Goal: Task Accomplishment & Management: Use online tool/utility

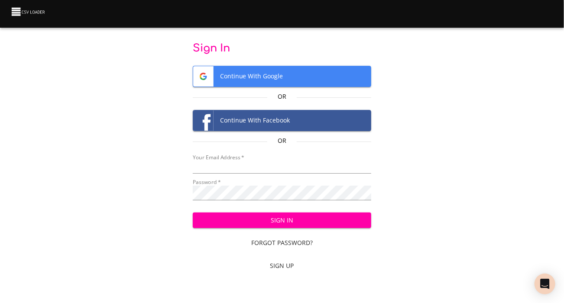
type input "cvanderhoof@breakingthecycle.com"
click at [292, 226] on span "Sign In" at bounding box center [282, 220] width 165 height 11
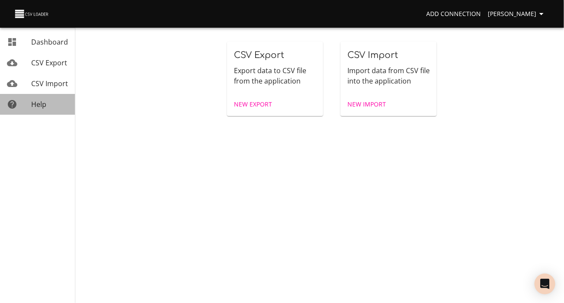
click at [38, 109] on span "Help" at bounding box center [38, 105] width 15 height 10
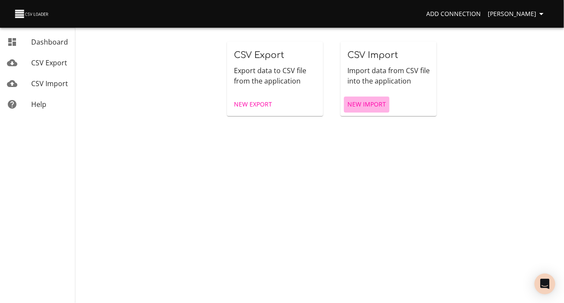
click at [366, 110] on span "New Import" at bounding box center [366, 104] width 39 height 11
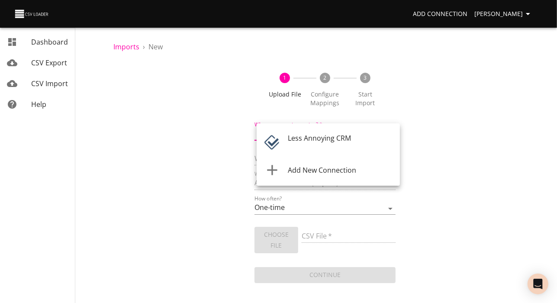
click at [361, 142] on body "Add Connection [PERSON_NAME] Dashboard CSV Export CSV Import Help Imports › New…" at bounding box center [278, 151] width 557 height 303
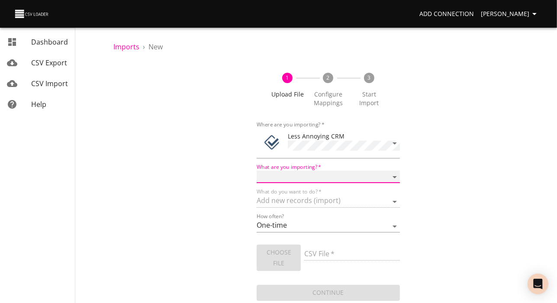
click at [392, 183] on select "Notes Tasks" at bounding box center [328, 177] width 143 height 13
select select "notes"
click at [257, 181] on select "Notes Tasks" at bounding box center [328, 177] width 143 height 13
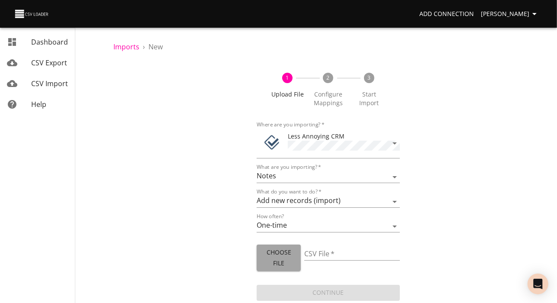
click at [281, 269] on span "Choose File" at bounding box center [279, 257] width 30 height 21
type input "Company Subgrid Notes date textjoin.csv"
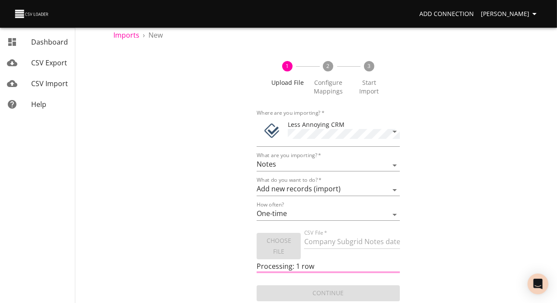
scroll to position [39, 0]
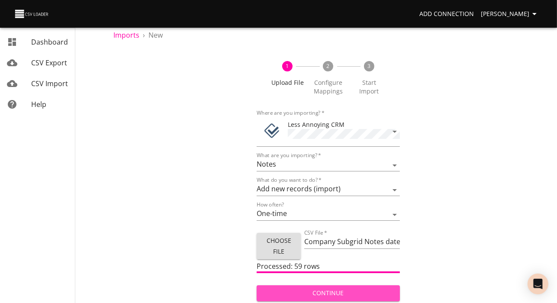
click at [327, 294] on span "Continue" at bounding box center [329, 293] width 130 height 11
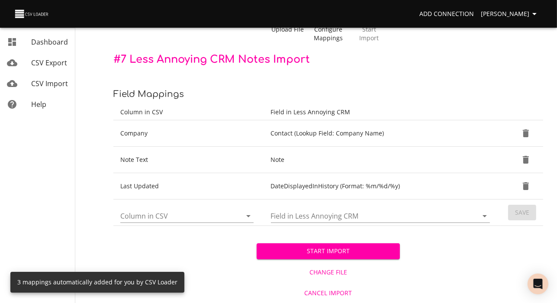
scroll to position [102, 0]
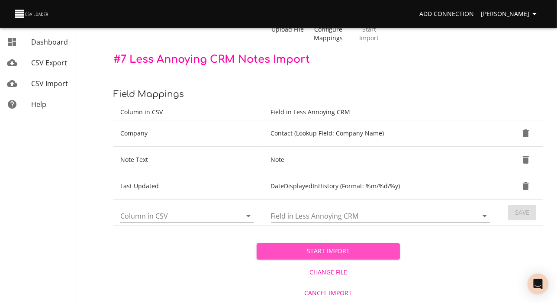
click at [337, 246] on span "Start Import" at bounding box center [329, 251] width 130 height 11
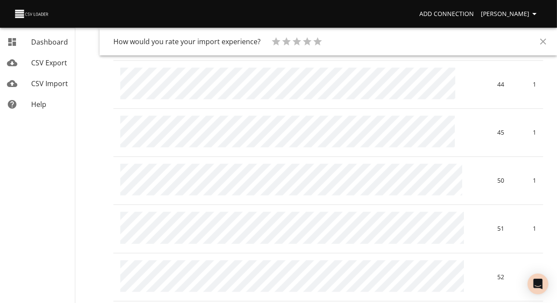
scroll to position [1787, 0]
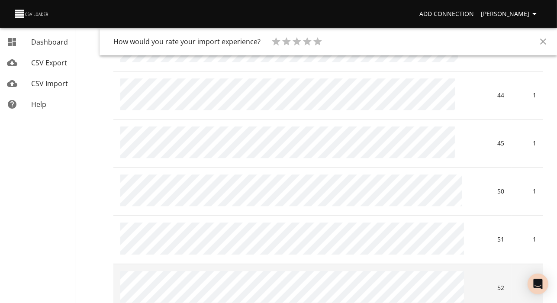
click at [327, 273] on td at bounding box center [296, 288] width 366 height 48
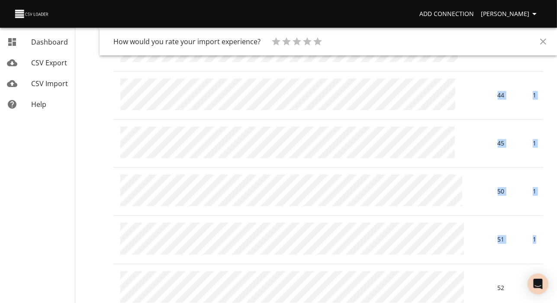
drag, startPoint x: 327, startPoint y: 273, endPoint x: 109, endPoint y: 70, distance: 297.6
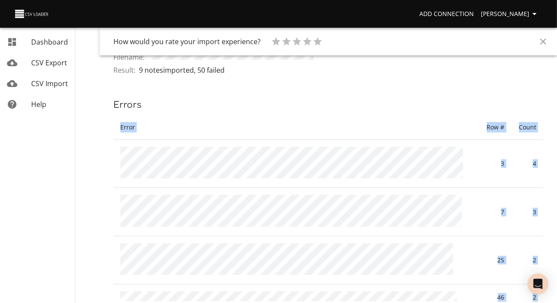
scroll to position [30, 0]
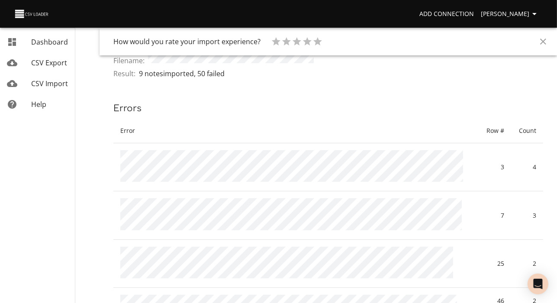
click at [317, 116] on p "Errors" at bounding box center [328, 109] width 430 height 14
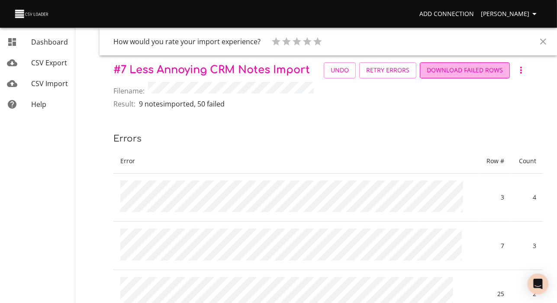
click at [427, 76] on span "Download Failed Rows" at bounding box center [465, 70] width 76 height 11
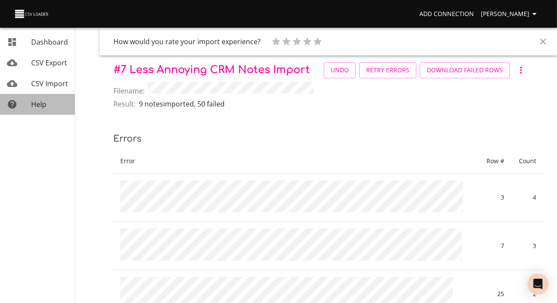
click at [42, 109] on span "Help" at bounding box center [38, 105] width 15 height 10
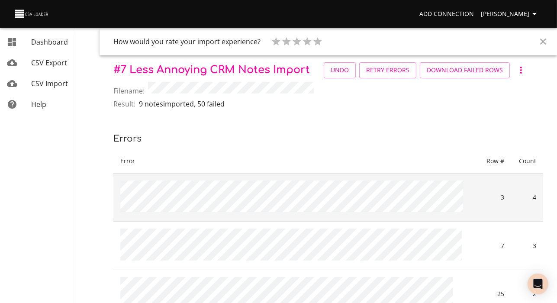
click at [303, 222] on td at bounding box center [296, 198] width 366 height 48
click at [301, 222] on td at bounding box center [296, 198] width 366 height 48
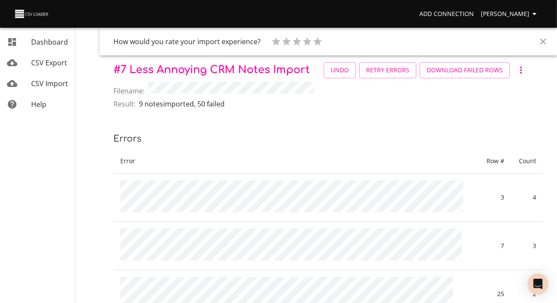
click at [363, 99] on div "Filename:" at bounding box center [328, 90] width 430 height 17
click at [544, 39] on icon "Close" at bounding box center [543, 41] width 10 height 10
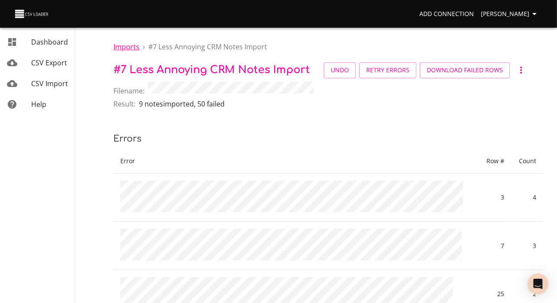
click at [128, 47] on span "Imports" at bounding box center [126, 47] width 26 height 10
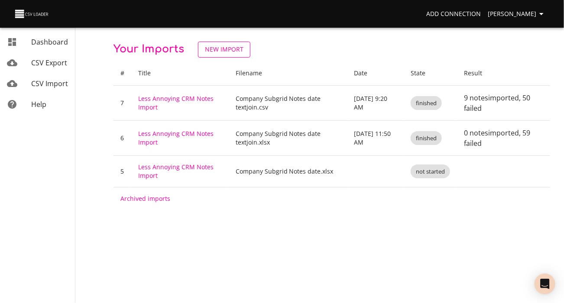
click at [243, 49] on span "New Import" at bounding box center [224, 49] width 39 height 11
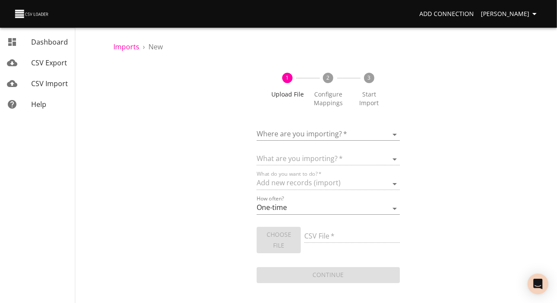
click at [380, 143] on body "Add Connection [PERSON_NAME] Dashboard CSV Export CSV Import Help Imports › New…" at bounding box center [278, 151] width 557 height 303
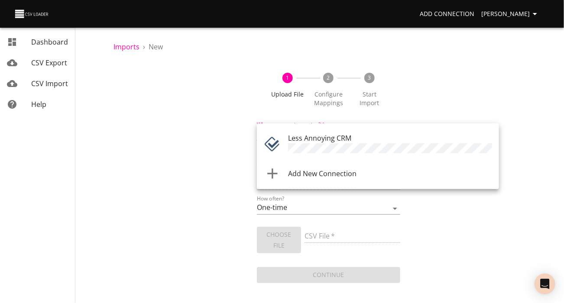
click at [380, 143] on div "Less Annoying CRM" at bounding box center [390, 144] width 204 height 23
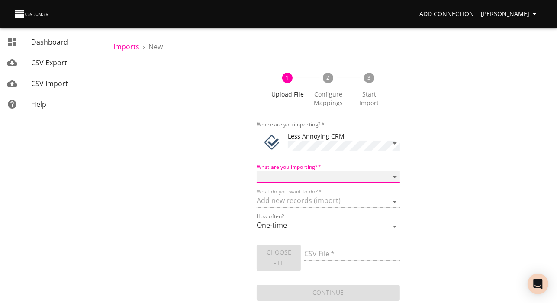
click at [352, 183] on select "Notes Tasks" at bounding box center [328, 177] width 143 height 13
select select "notes"
click at [257, 181] on select "Notes Tasks" at bounding box center [328, 177] width 143 height 13
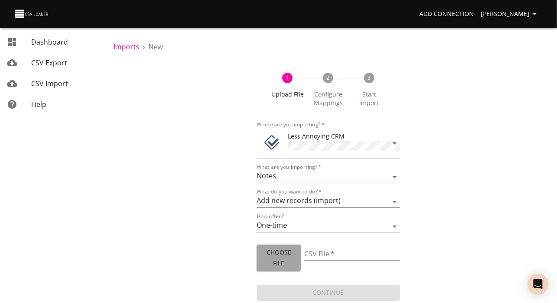
click at [284, 269] on span "Choose File" at bounding box center [279, 257] width 30 height 21
type input "Company Subgrid Notes date textjoin.csv"
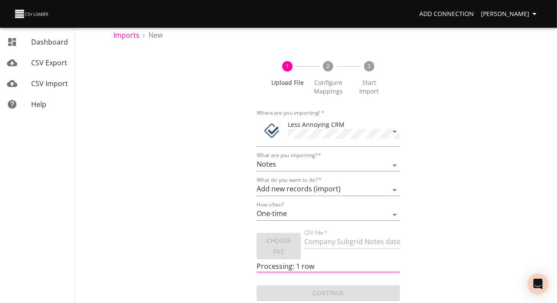
scroll to position [39, 0]
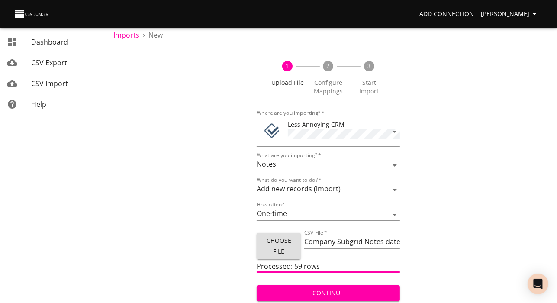
click at [338, 291] on span "Continue" at bounding box center [329, 293] width 130 height 11
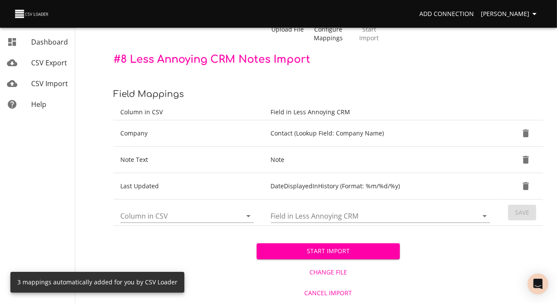
scroll to position [94, 0]
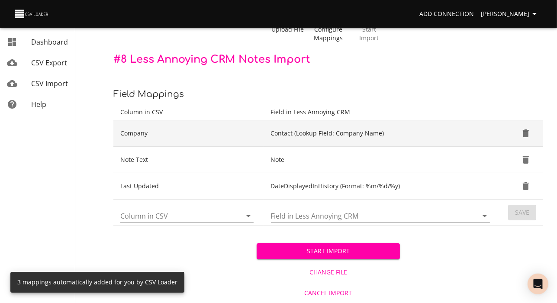
click at [391, 124] on td "Contact (Lookup Field: Company Name)" at bounding box center [382, 133] width 236 height 26
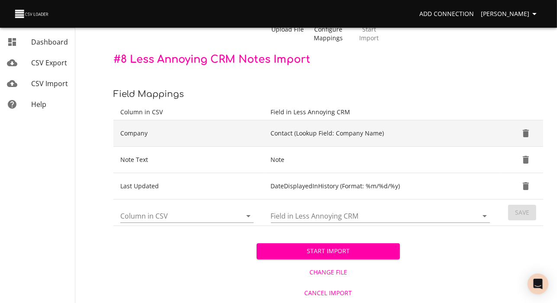
click at [150, 124] on td "Company" at bounding box center [188, 133] width 151 height 26
click at [314, 124] on td "Contact (Lookup Field: Company Name)" at bounding box center [382, 133] width 236 height 26
click at [525, 130] on icon "Delete" at bounding box center [526, 134] width 6 height 8
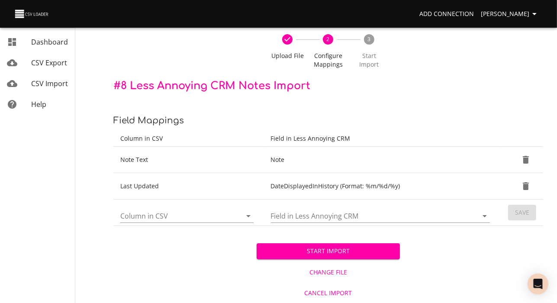
scroll to position [73, 0]
click at [246, 211] on icon "Open" at bounding box center [248, 216] width 10 height 10
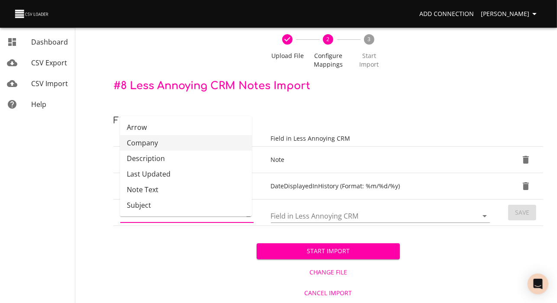
click at [192, 135] on li "Company" at bounding box center [186, 143] width 132 height 16
type input "Company"
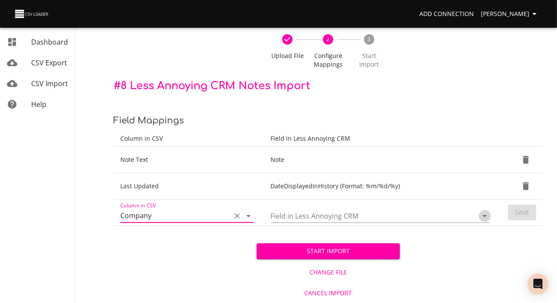
click at [482, 211] on icon "Open" at bounding box center [485, 216] width 10 height 10
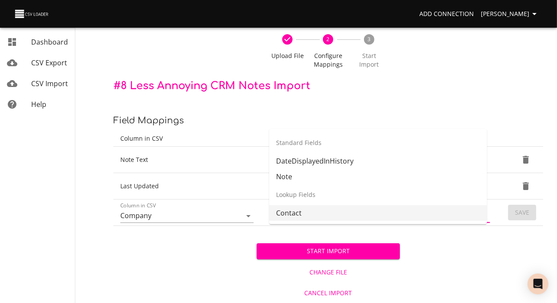
click at [301, 205] on li "Contact" at bounding box center [378, 213] width 218 height 16
type input "Contact"
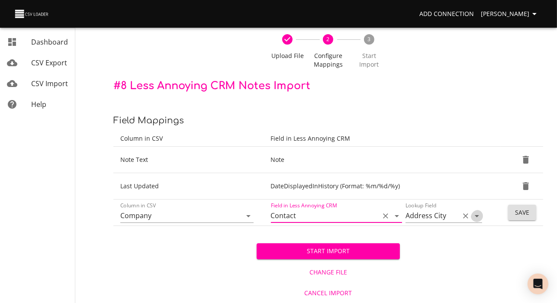
click at [472, 211] on icon "Open" at bounding box center [477, 216] width 10 height 10
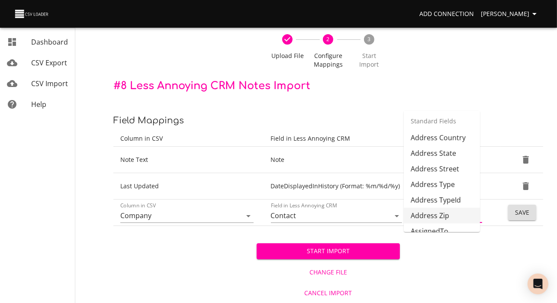
scroll to position [0, 0]
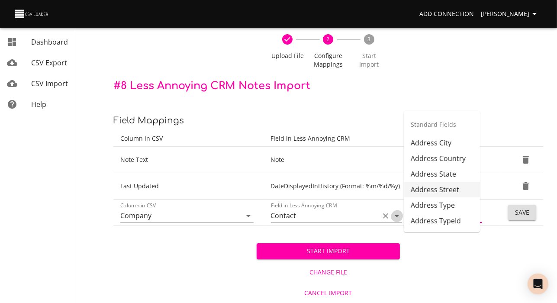
click at [394, 211] on icon "Open" at bounding box center [397, 216] width 10 height 10
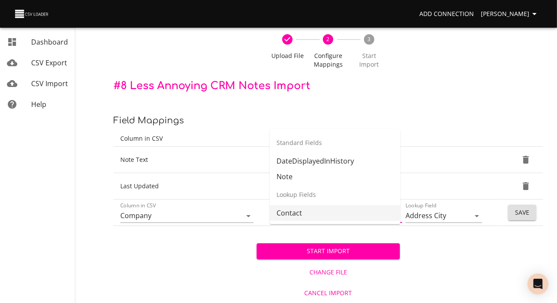
click at [391, 205] on li "Contact" at bounding box center [335, 213] width 131 height 16
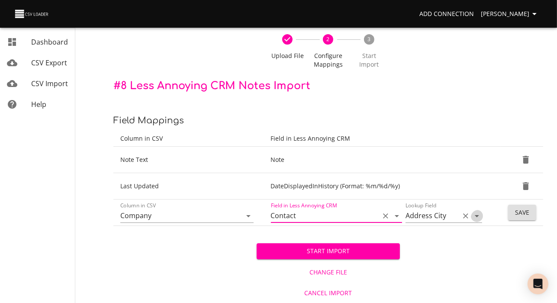
click at [475, 215] on icon "Open" at bounding box center [477, 216] width 4 height 2
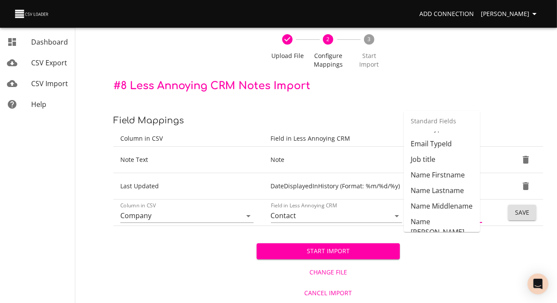
scroll to position [246, 0]
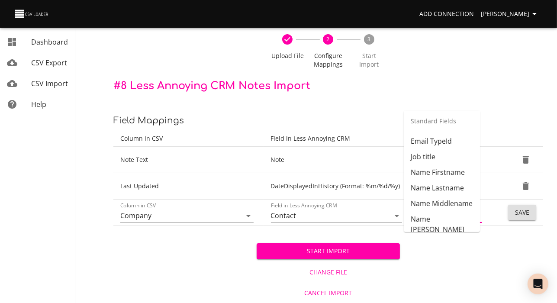
click at [462, 87] on li "CompanyMetaData CompanyName" at bounding box center [442, 74] width 76 height 26
type input "CompanyMetaData CompanyName"
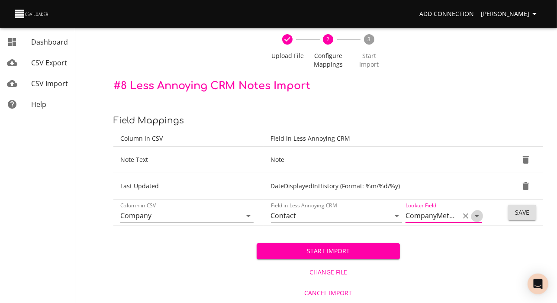
click at [475, 215] on icon "Open" at bounding box center [477, 216] width 4 height 2
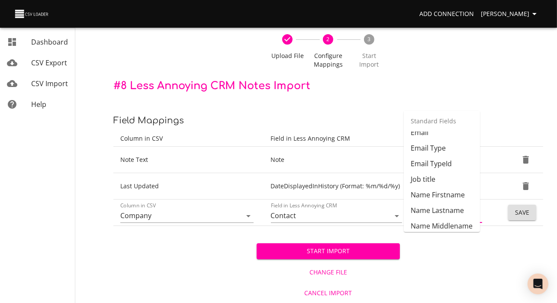
scroll to position [226, 0]
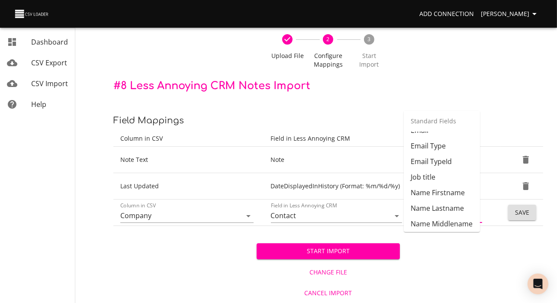
click at [461, 107] on li "CompanyMetaData CompanyName" at bounding box center [442, 94] width 76 height 26
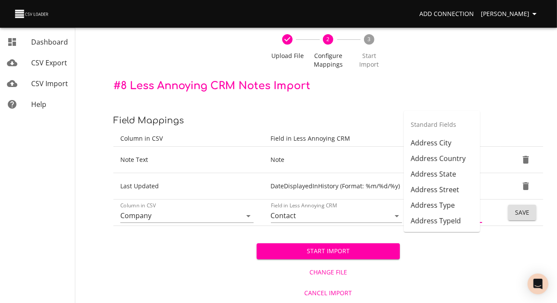
scroll to position [206, 0]
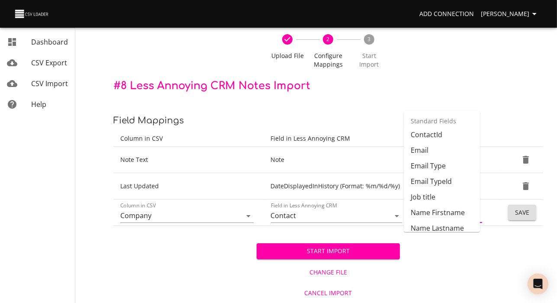
click at [433, 127] on li "CompanyMetaData CompanyName" at bounding box center [442, 114] width 76 height 26
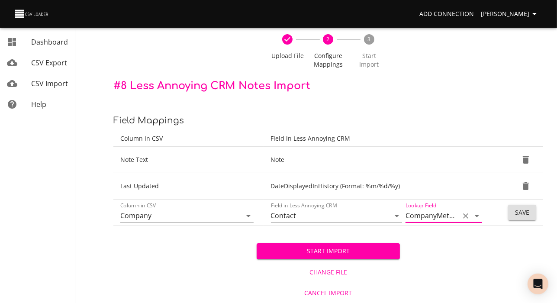
click at [519, 207] on span "Save" at bounding box center [522, 212] width 14 height 11
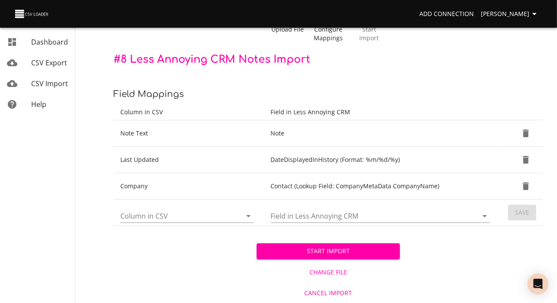
scroll to position [102, 0]
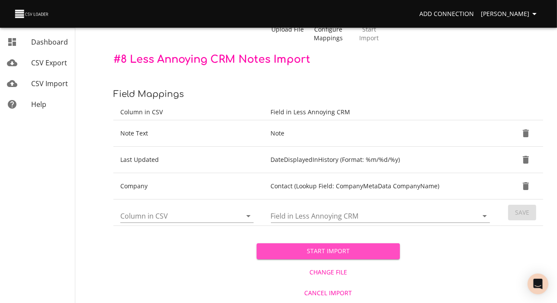
click at [341, 246] on span "Start Import" at bounding box center [329, 251] width 130 height 11
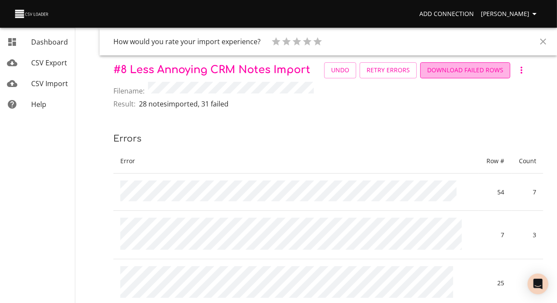
click at [427, 76] on span "Download Failed Rows" at bounding box center [465, 70] width 76 height 11
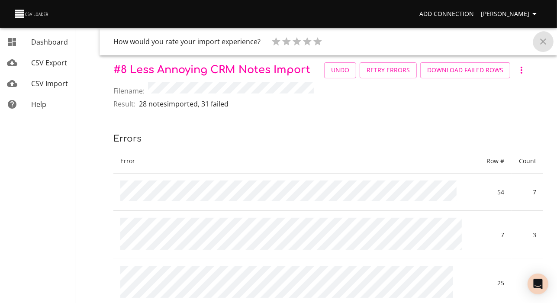
click at [541, 42] on icon "Close" at bounding box center [544, 42] width 6 height 6
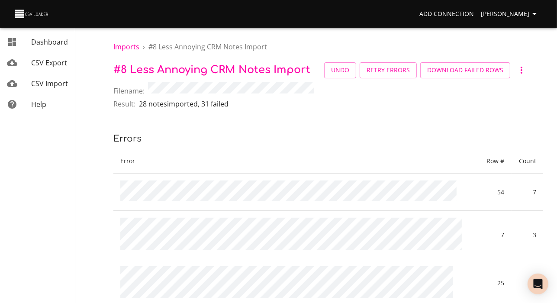
click at [51, 289] on div "Dashboard CSV Export CSV Import Help" at bounding box center [37, 151] width 75 height 303
